Goal: Task Accomplishment & Management: Manage account settings

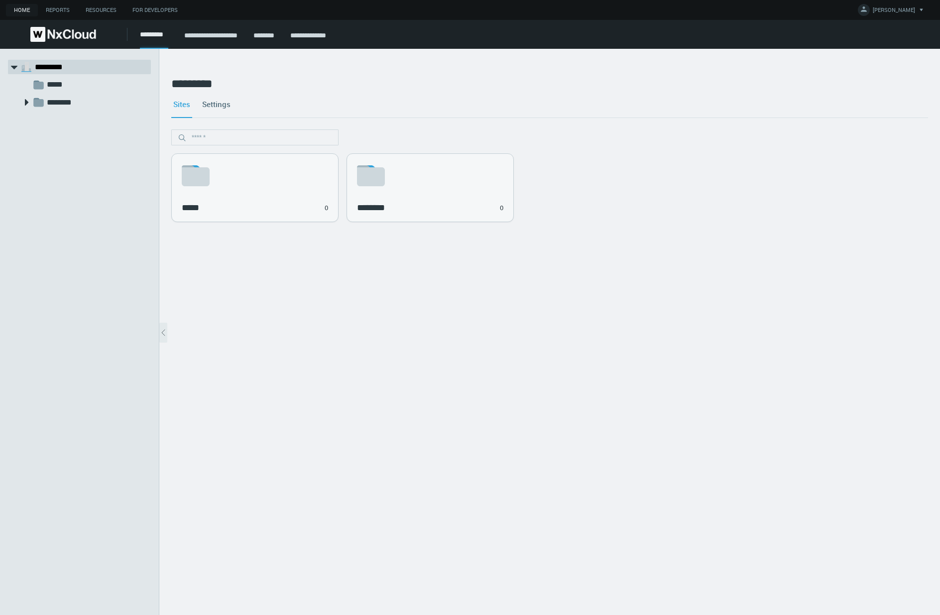
click at [274, 37] on link "********" at bounding box center [263, 35] width 21 height 7
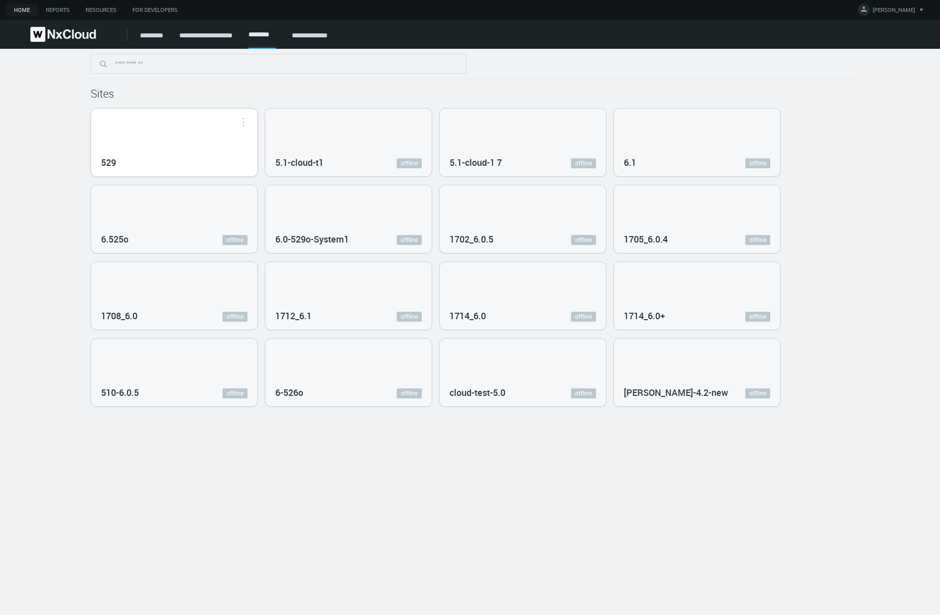
click at [129, 154] on div "529" at bounding box center [174, 161] width 146 height 18
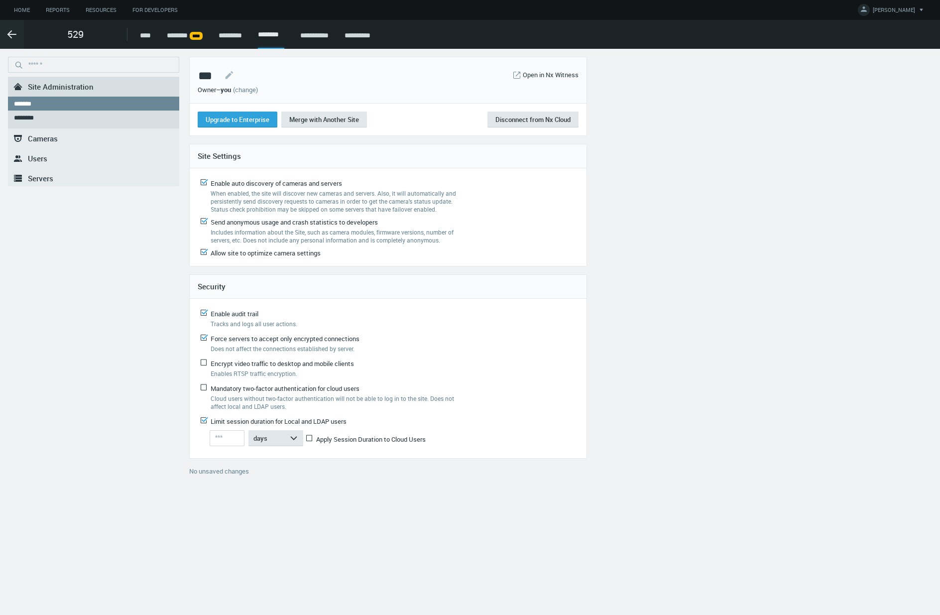
click at [256, 89] on link "(change)" at bounding box center [245, 89] width 25 height 9
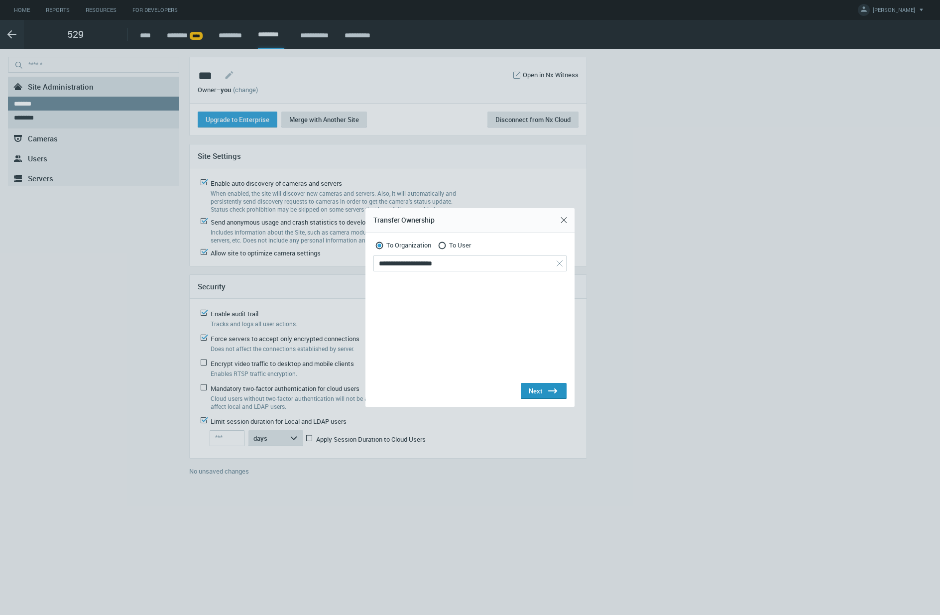
click at [542, 388] on div "Next .st0{fill:#2B383F;}" at bounding box center [544, 391] width 30 height 12
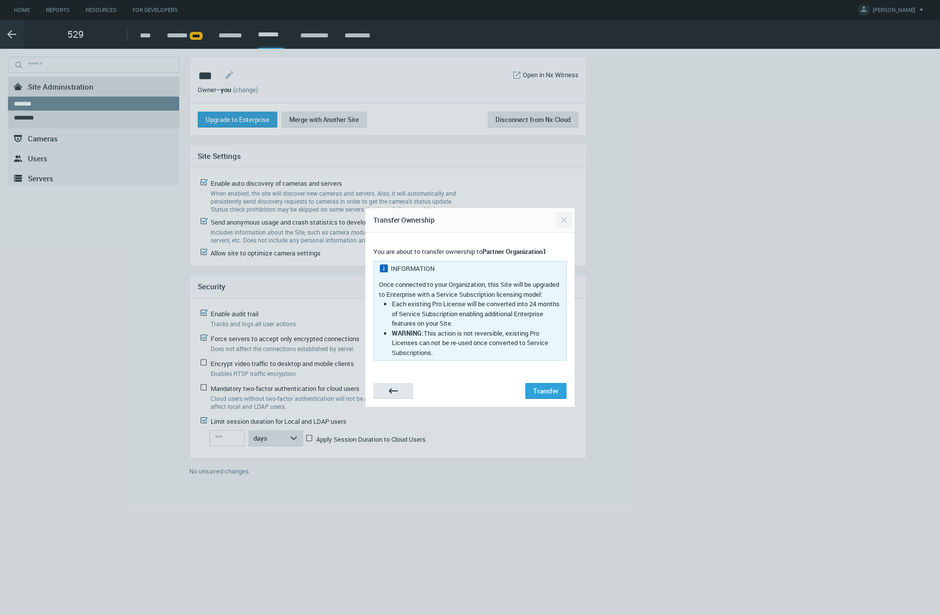
click at [562, 220] on button "Close" at bounding box center [563, 220] width 16 height 16
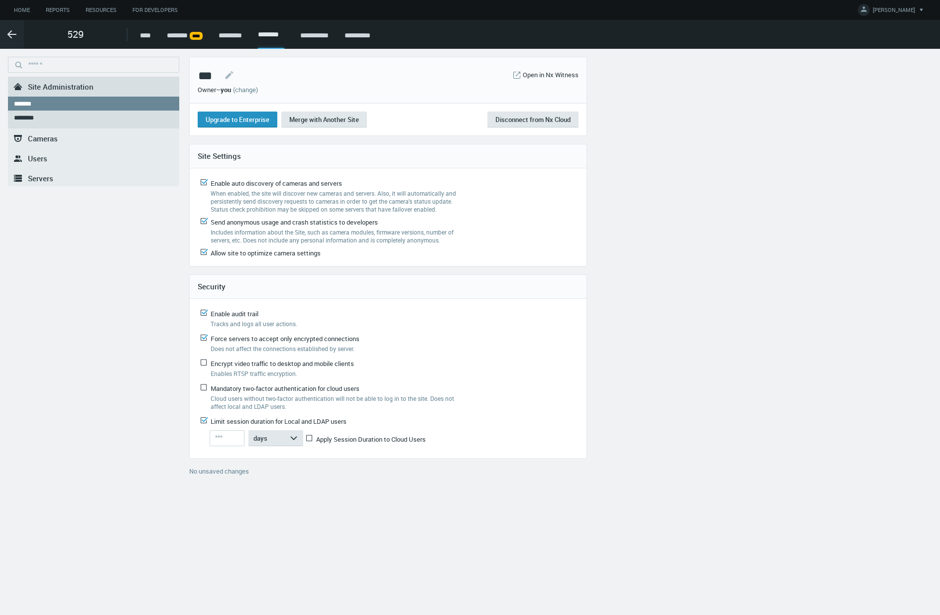
click at [233, 123] on span "Upgrade to Enterprise" at bounding box center [238, 119] width 64 height 9
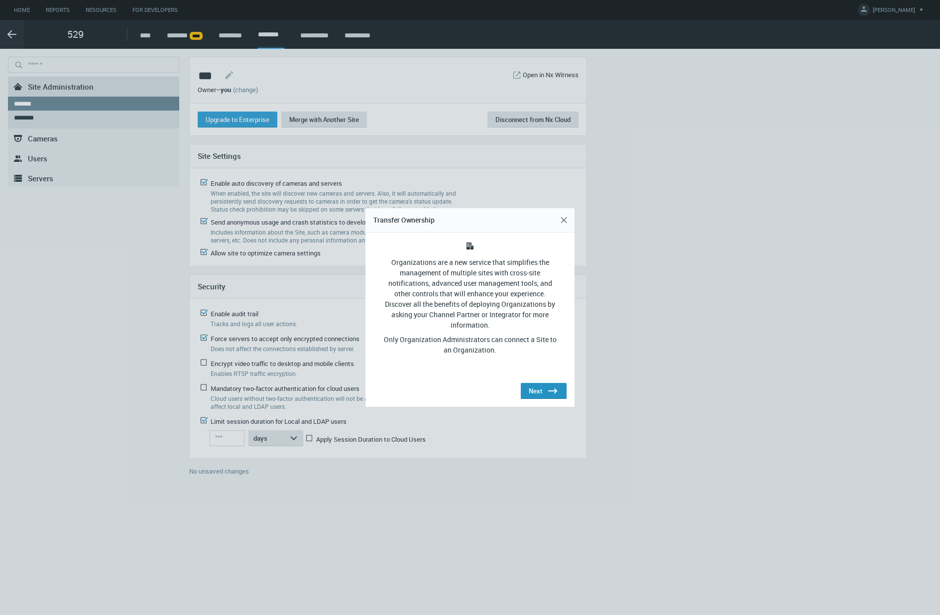
click at [545, 388] on div "Next .st0{fill:#2B383F;}" at bounding box center [544, 391] width 30 height 12
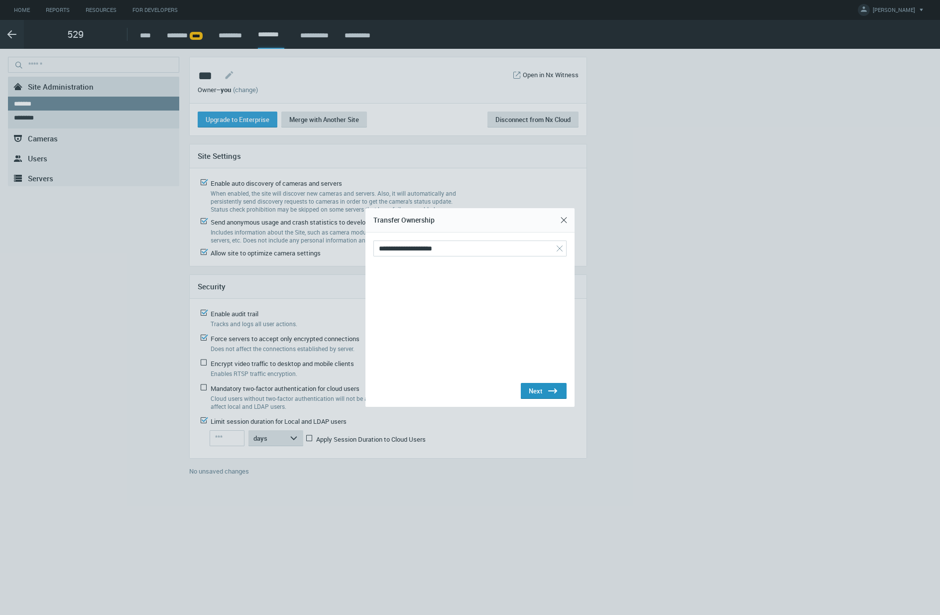
click at [545, 388] on div "Next .st0{fill:#2B383F;}" at bounding box center [544, 391] width 30 height 12
